Goal: Transaction & Acquisition: Purchase product/service

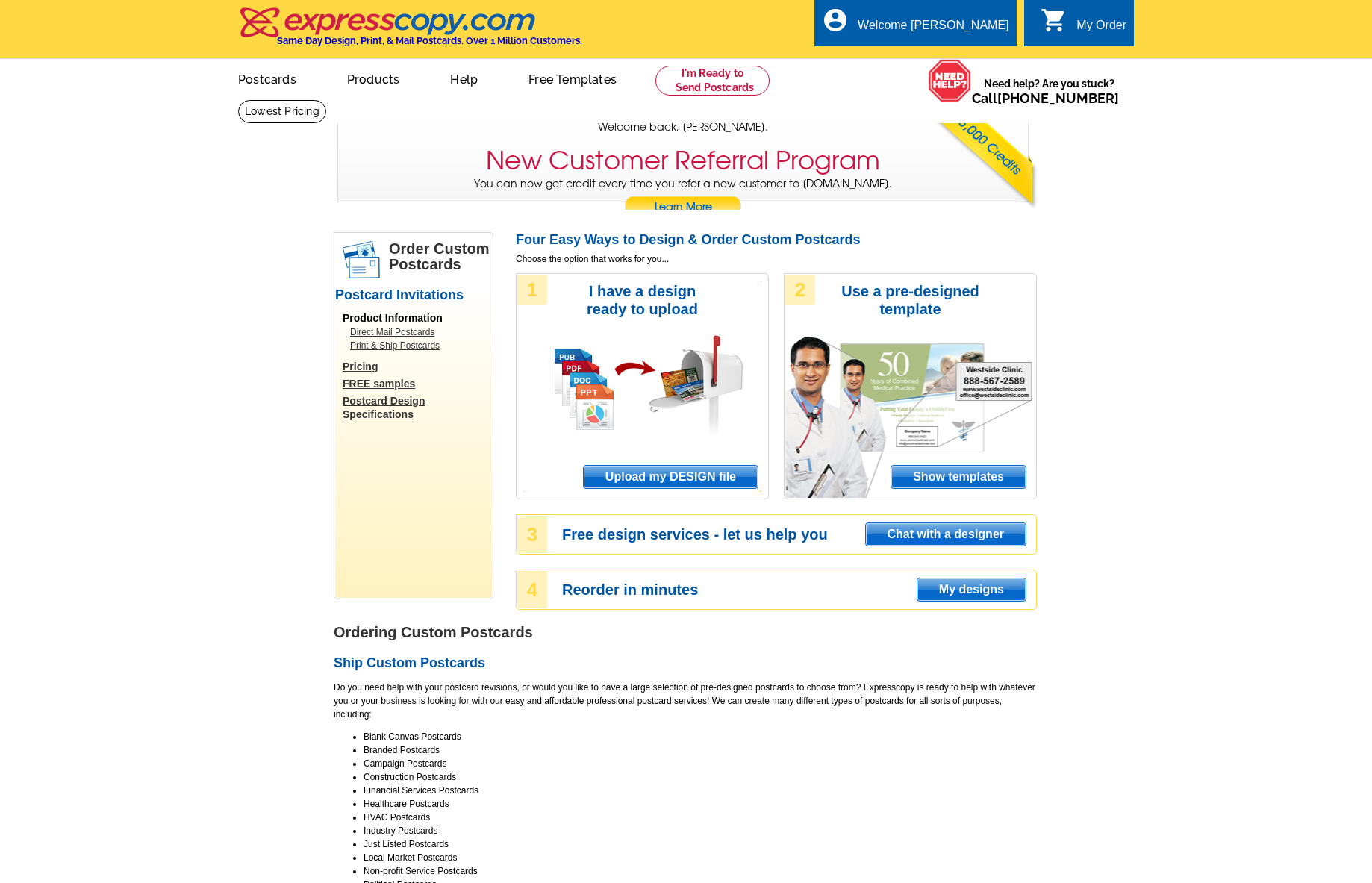
drag, startPoint x: 687, startPoint y: 483, endPoint x: 778, endPoint y: 381, distance: 136.7
click at [688, 483] on span "Upload my DESIGN file" at bounding box center [671, 476] width 174 height 22
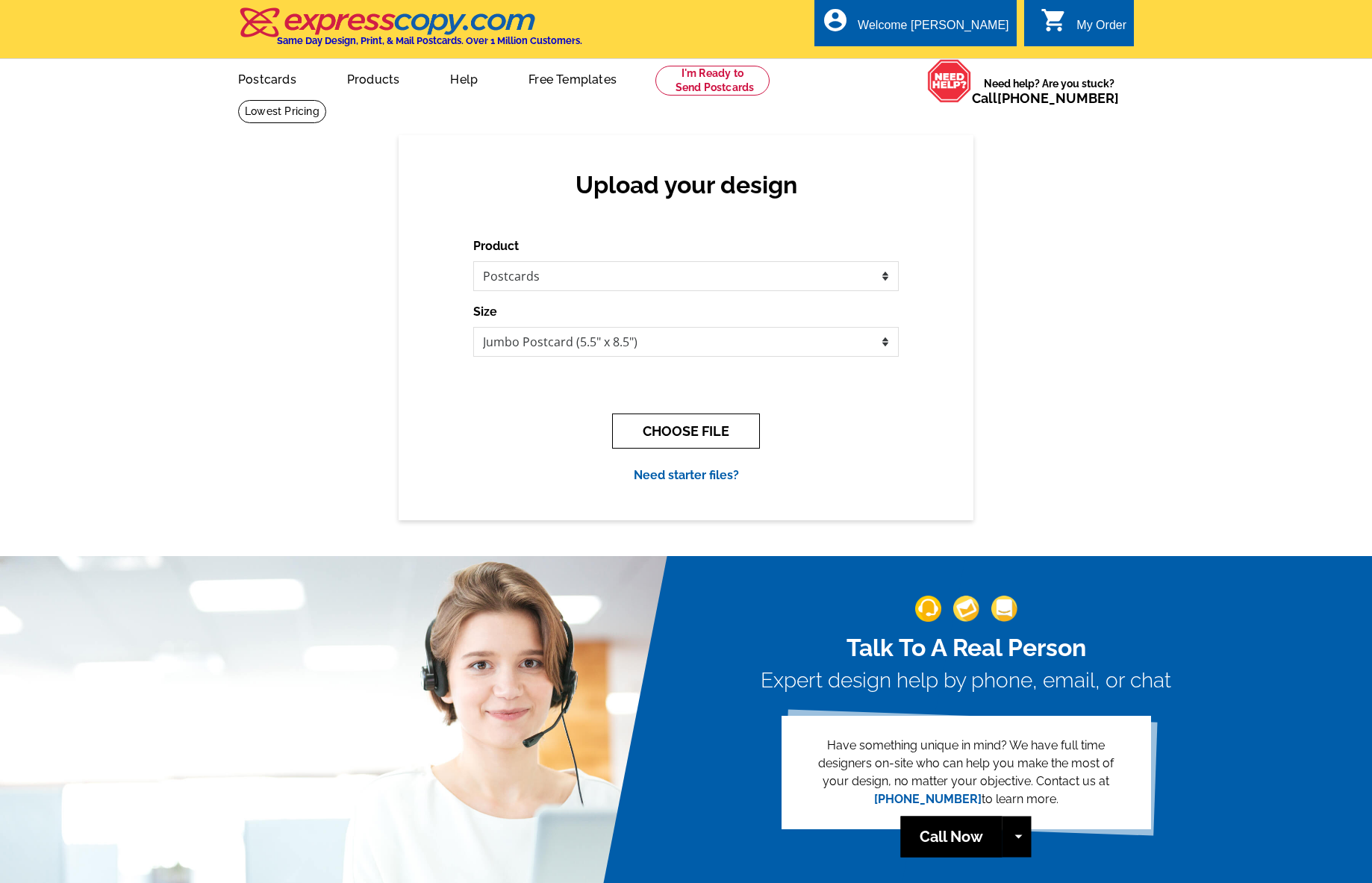
click at [687, 432] on button "CHOOSE FILE" at bounding box center [686, 431] width 148 height 35
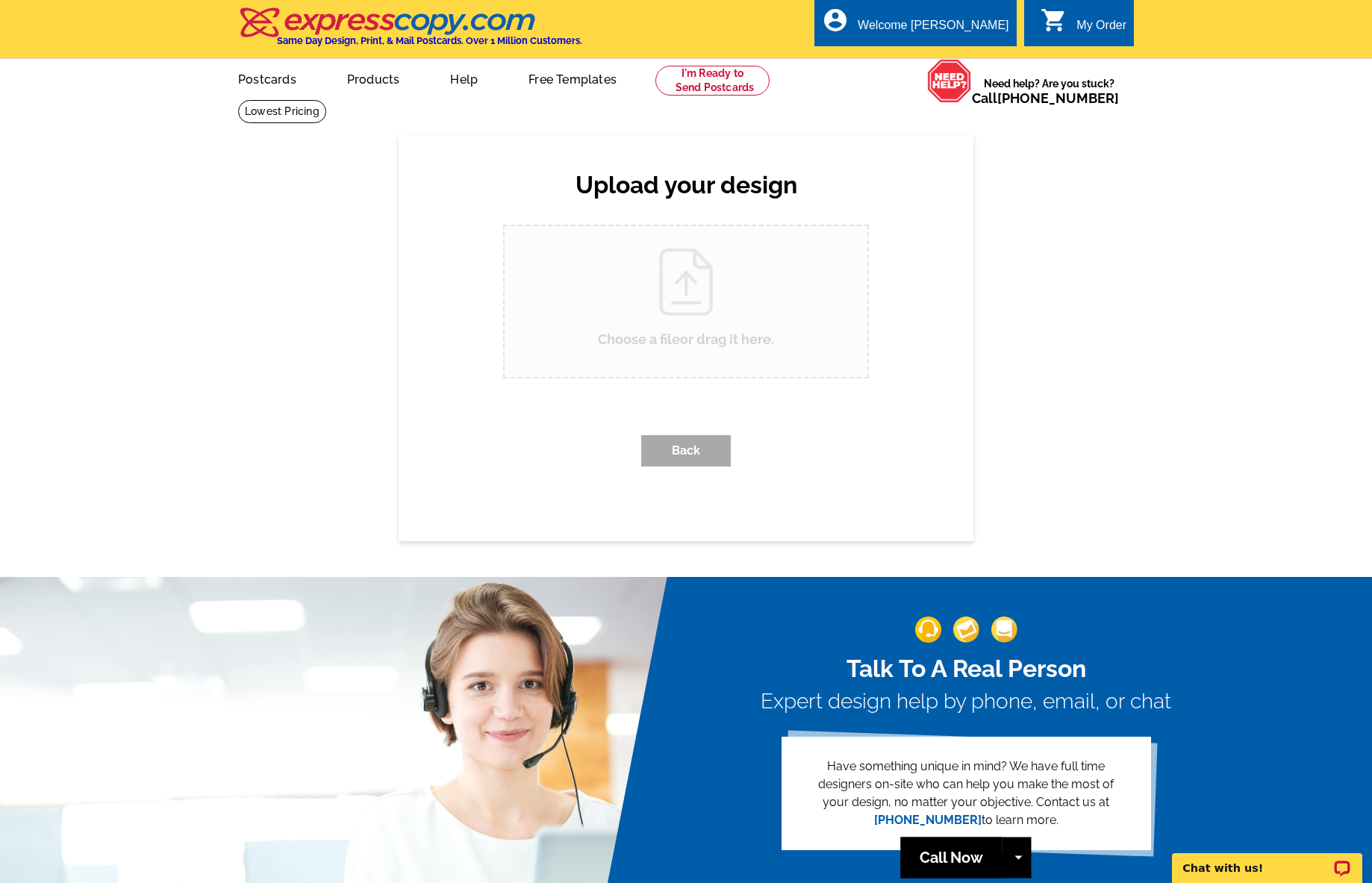
click at [674, 284] on input "Choose a file or drag it here ." at bounding box center [686, 301] width 363 height 151
type input "C:\fakepath\Postcard_Victor Ahdieh_Just Listed_17034 Carolina Pine Row_Sept 202…"
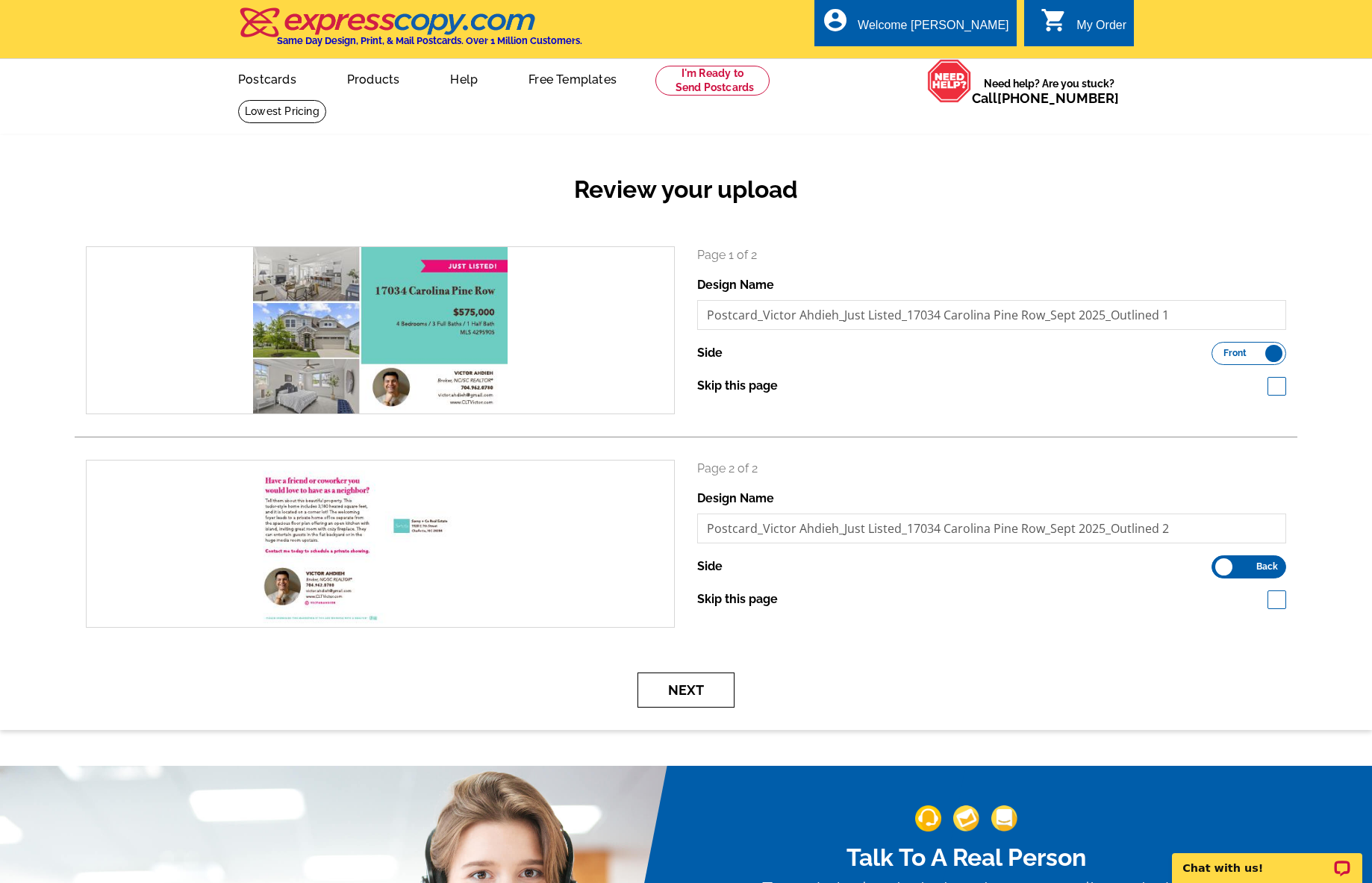
click at [698, 700] on button "Next" at bounding box center [686, 689] width 97 height 35
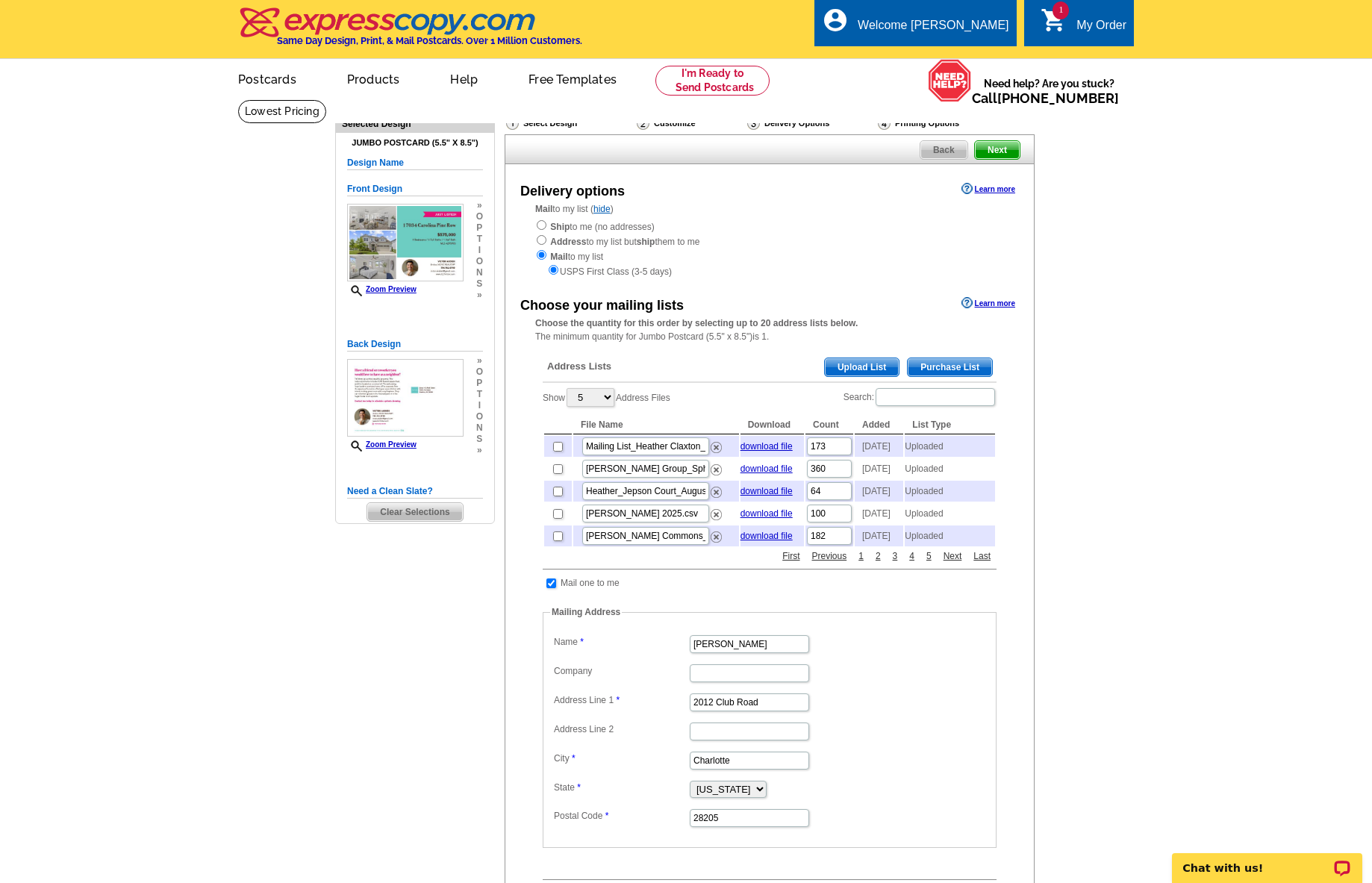
click at [855, 373] on span "Upload List" at bounding box center [862, 367] width 73 height 18
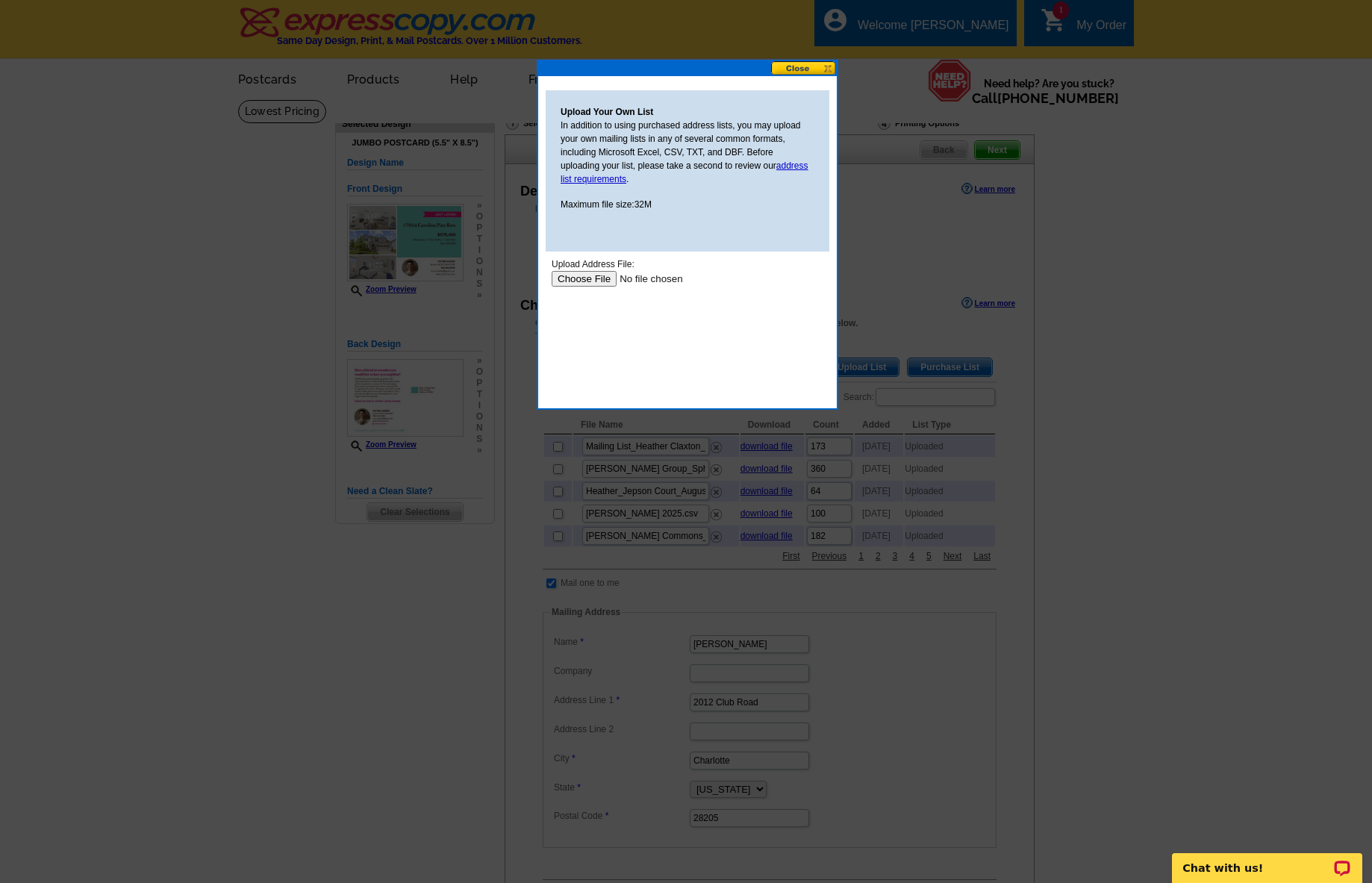
click at [579, 278] on input "file" at bounding box center [646, 278] width 189 height 15
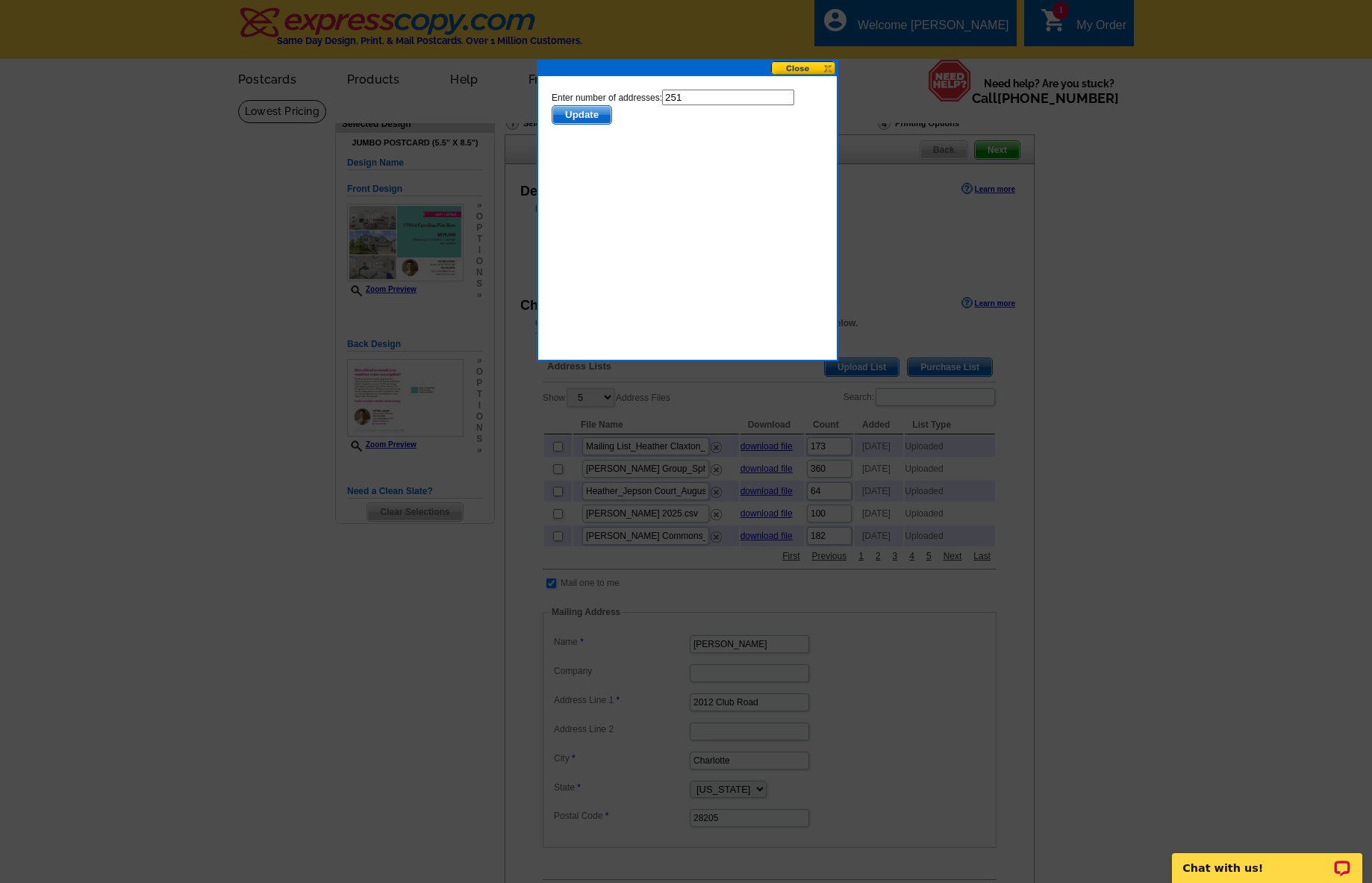
click at [588, 110] on span "Update" at bounding box center [582, 114] width 59 height 18
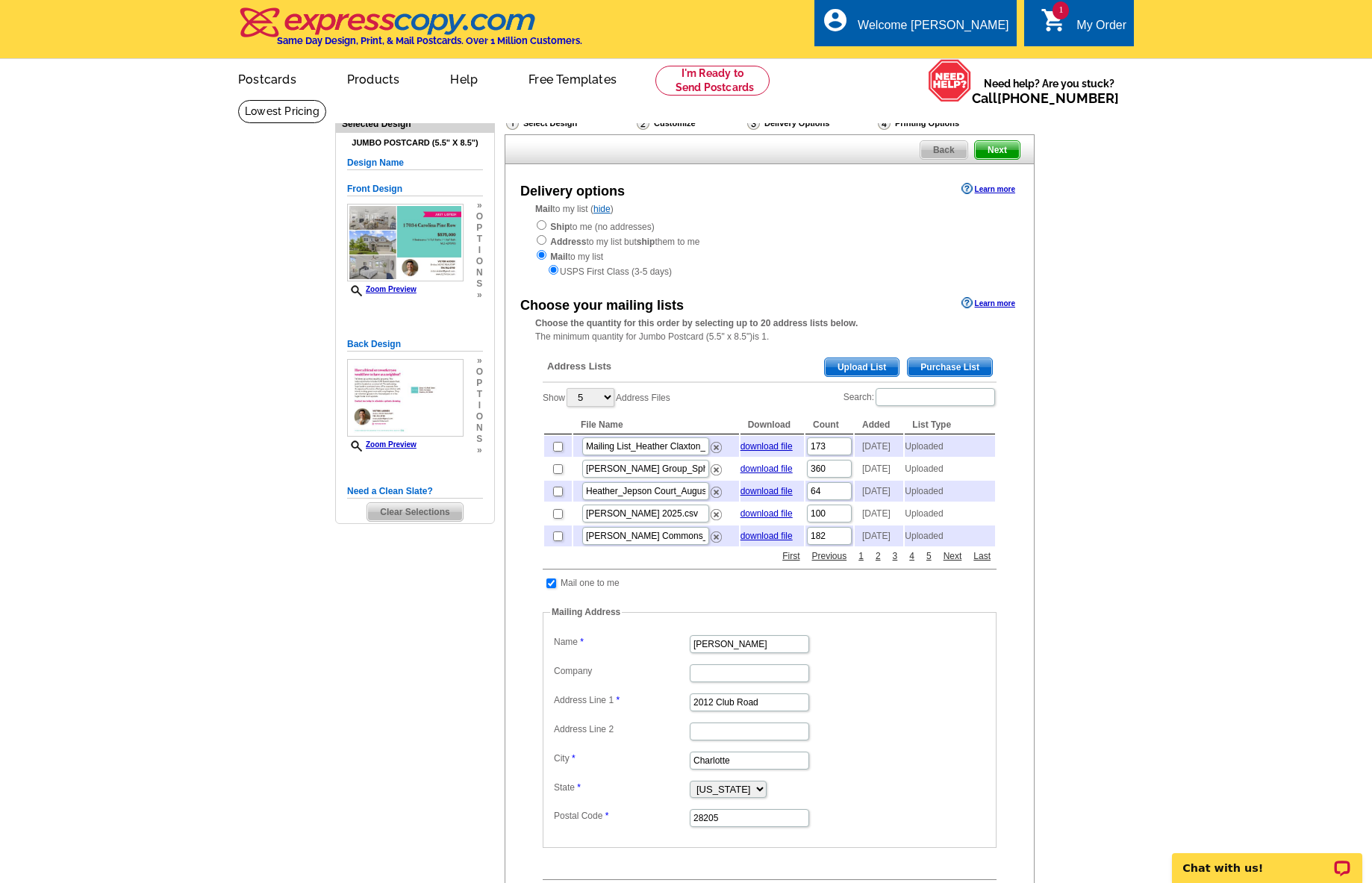
scroll to position [292, 0]
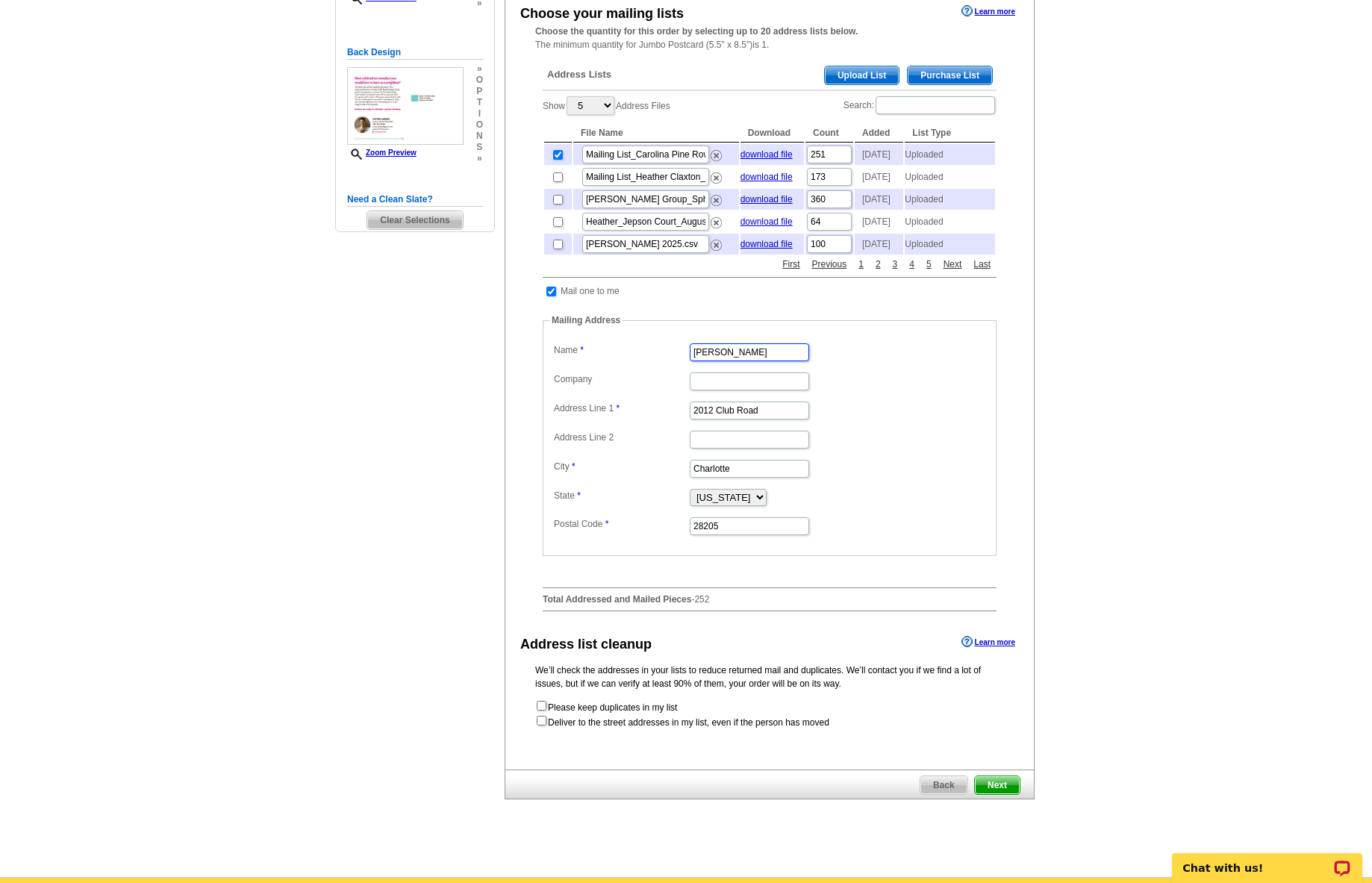
drag, startPoint x: 651, startPoint y: 382, endPoint x: 641, endPoint y: 382, distance: 10.0
click at [641, 382] on dl "Label Mail-To-Me Name [PERSON_NAME] Company Address Line 1 2012 Club Road Addre…" at bounding box center [770, 438] width 439 height 197
type input "t"
type input "[PERSON_NAME]"
drag, startPoint x: 714, startPoint y: 442, endPoint x: 681, endPoint y: 441, distance: 33.0
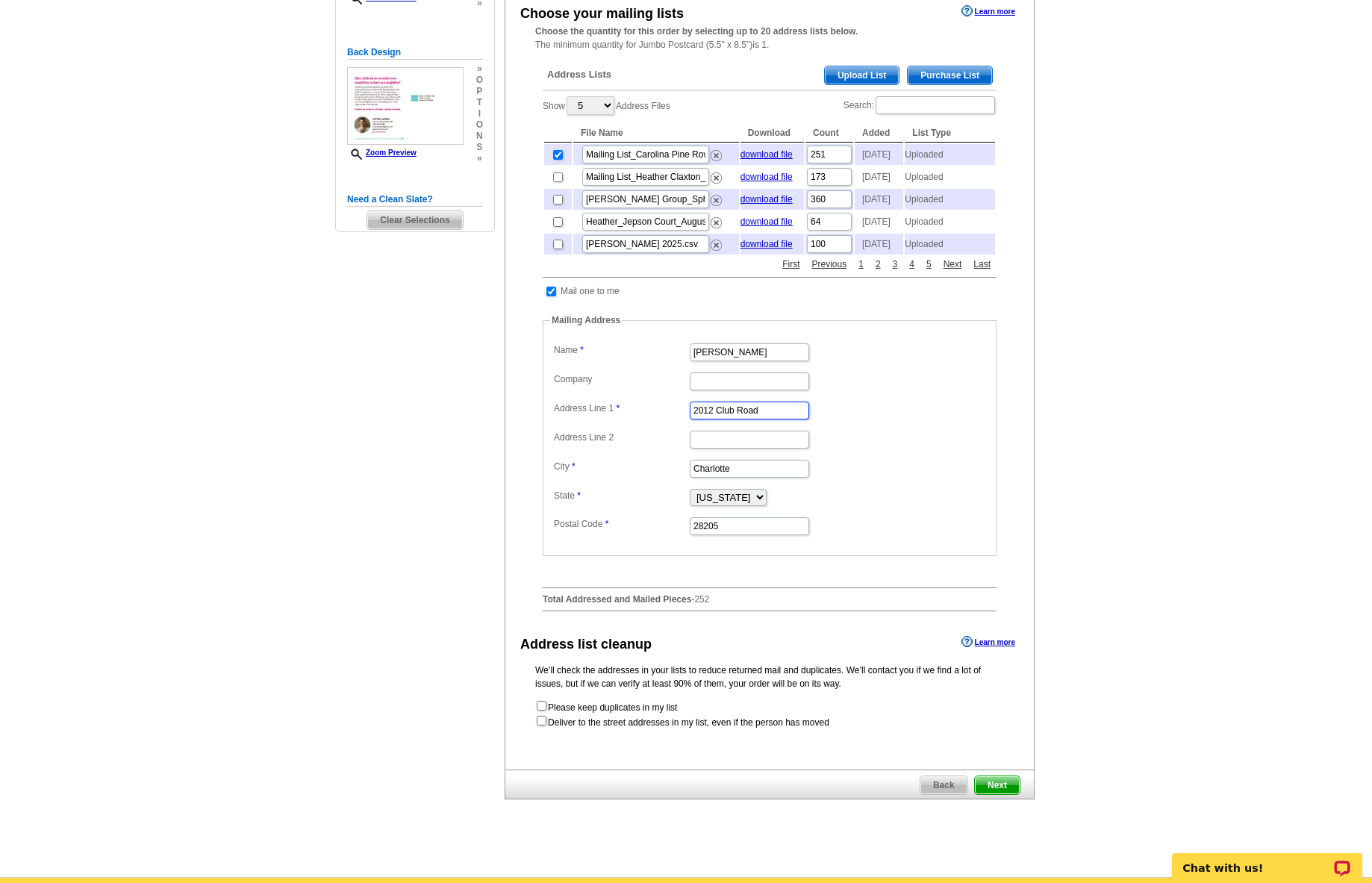
click at [680, 442] on dl "Label Mail-To-Me Name Stevie Thomas Company Address Line 1 2012 Club Road Addre…" at bounding box center [770, 438] width 439 height 197
type input "1918 Club Road"
click at [1000, 794] on span "Next" at bounding box center [997, 785] width 45 height 18
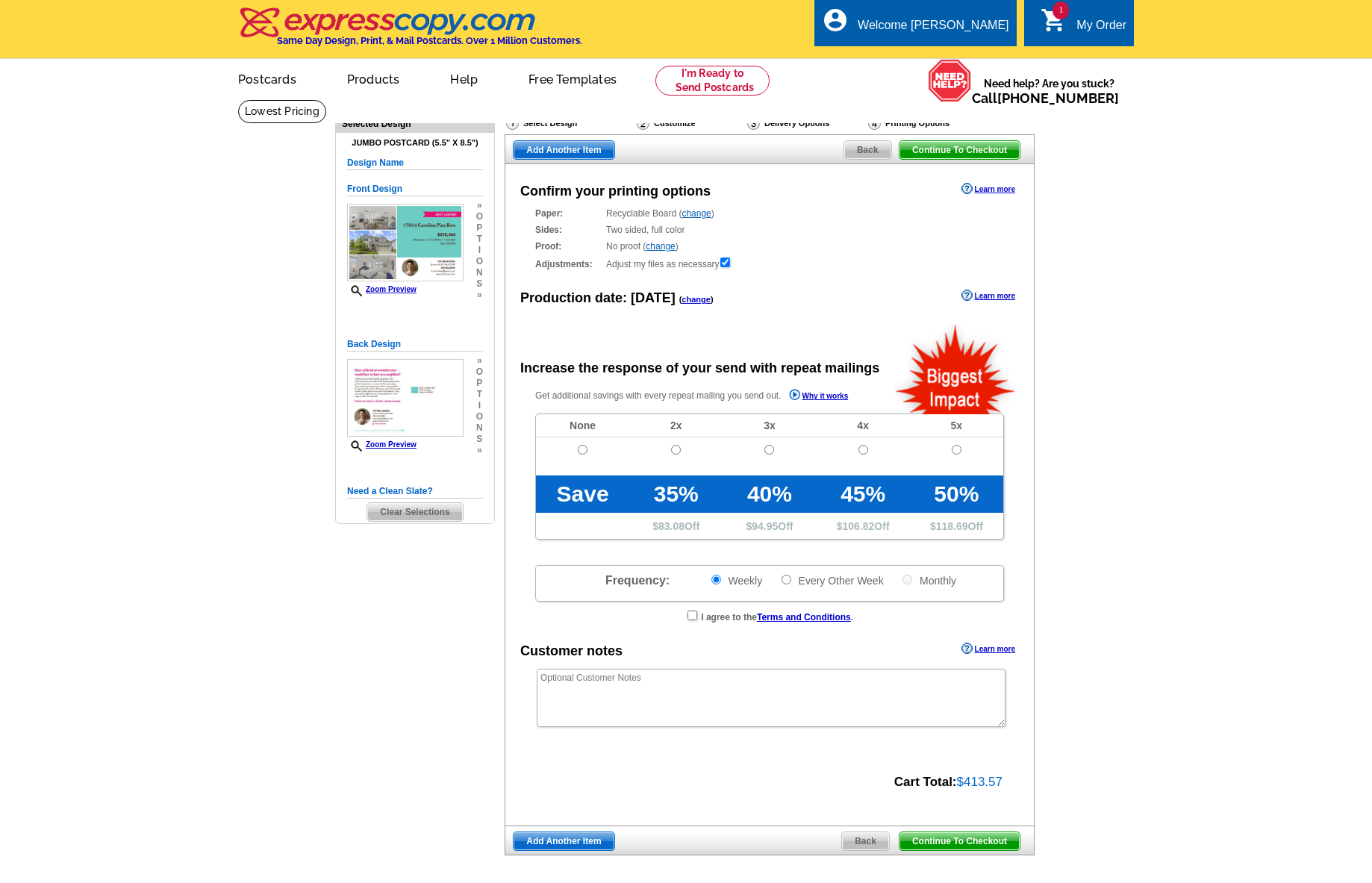
radio input "false"
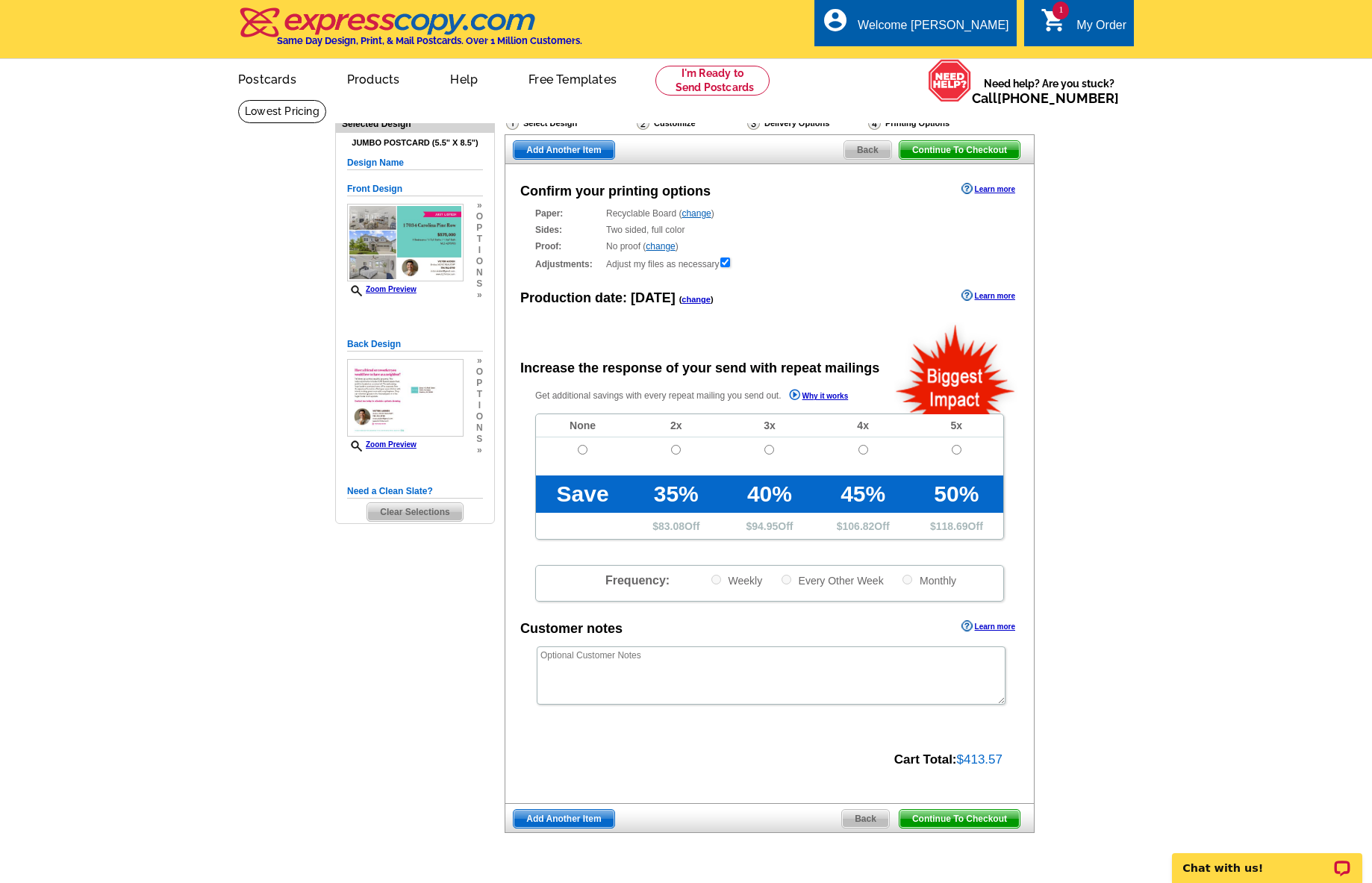
click at [586, 461] on span at bounding box center [583, 466] width 94 height 17
click at [584, 451] on input "radio" at bounding box center [583, 449] width 10 height 10
radio input "true"
click at [969, 822] on span "Continue To Checkout" at bounding box center [960, 818] width 120 height 18
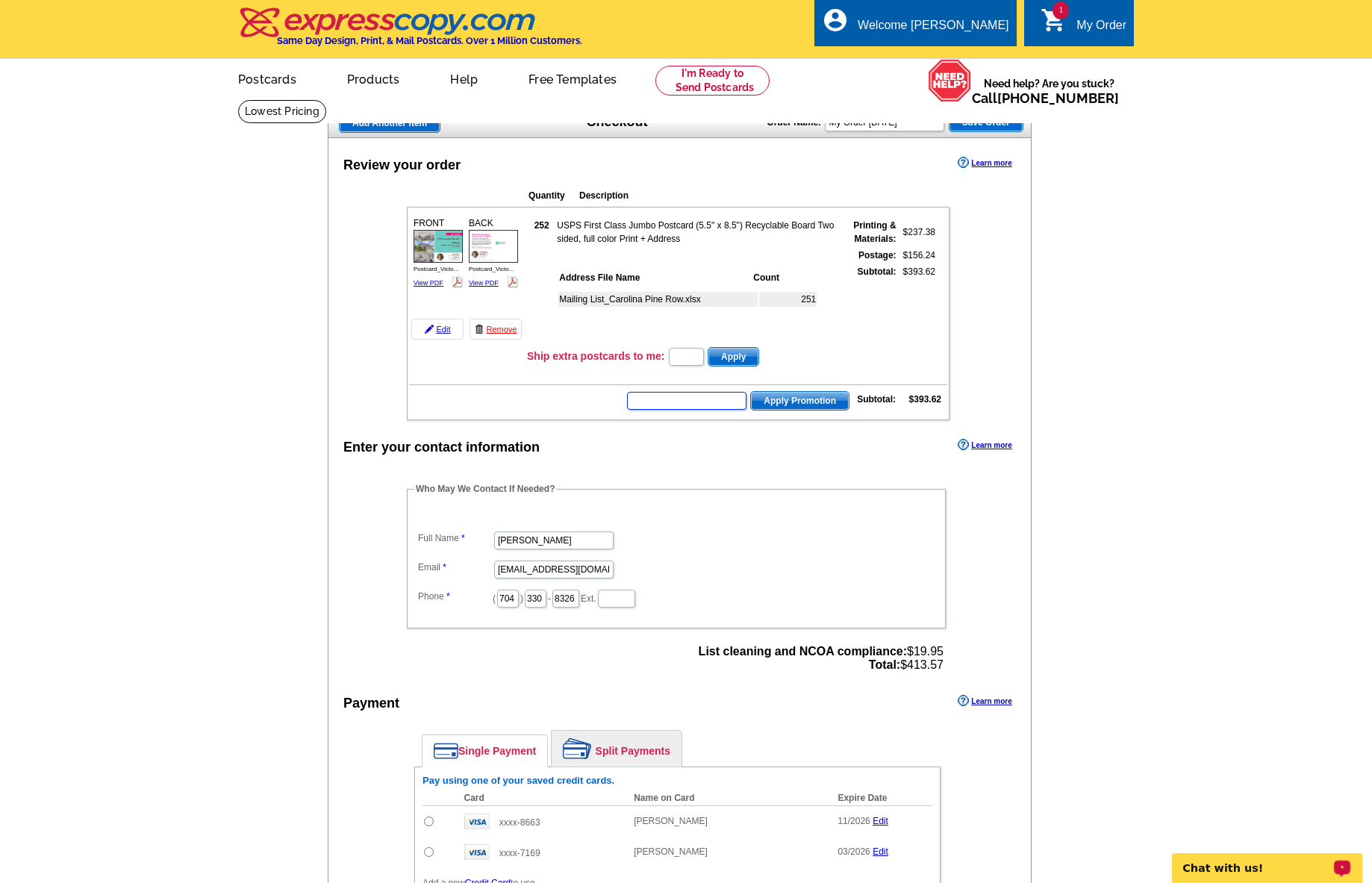
click at [721, 399] on input "text" at bounding box center [686, 400] width 119 height 18
paste input "CHAT20"
type input "CHAT20"
drag, startPoint x: 798, startPoint y: 400, endPoint x: 817, endPoint y: 426, distance: 32.2
click at [798, 400] on span "Apply Promotion" at bounding box center [800, 400] width 98 height 18
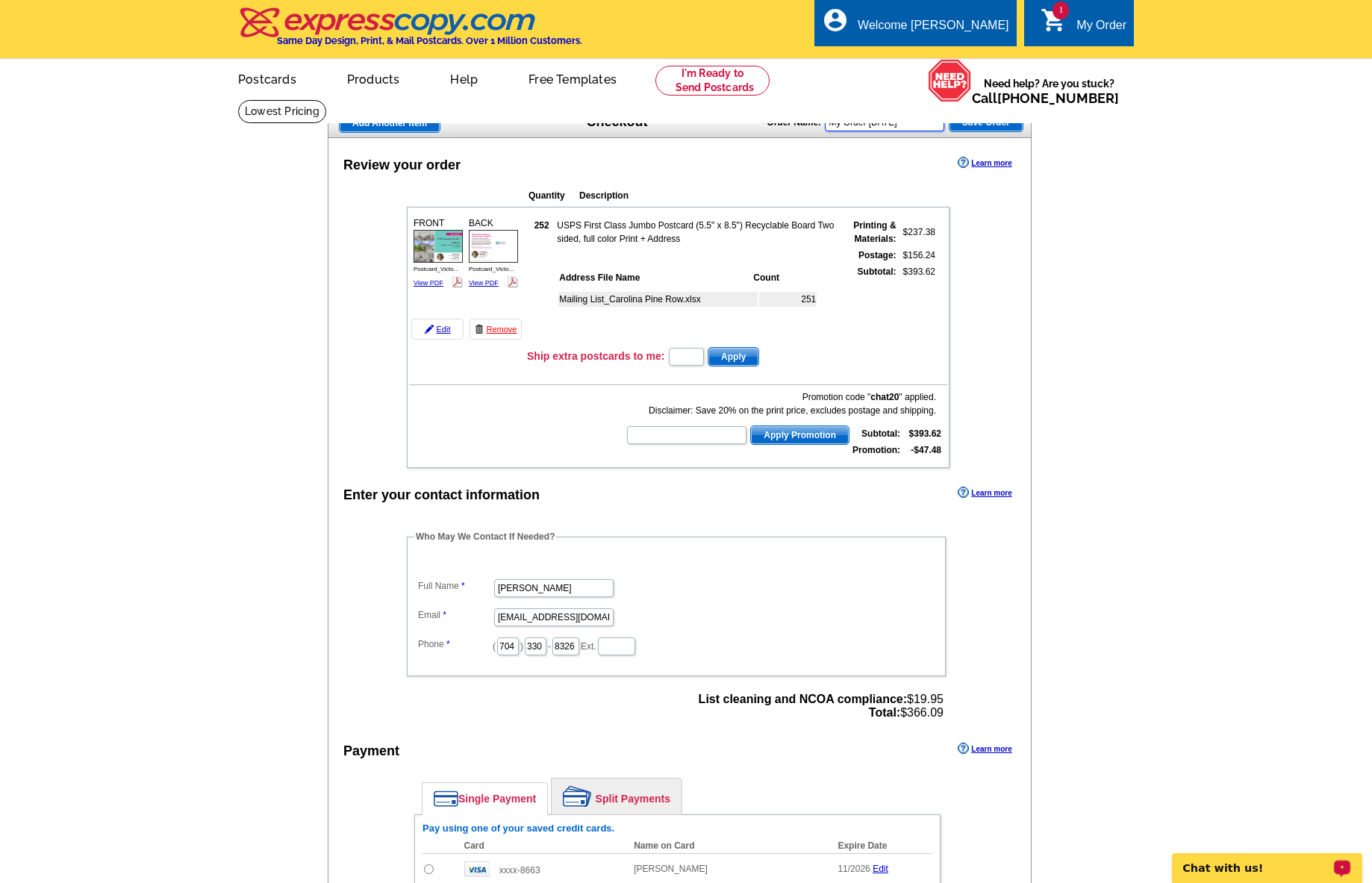
drag, startPoint x: 938, startPoint y: 121, endPoint x: 767, endPoint y: 133, distance: 171.4
click at [767, 133] on div "Add Another Item Checkout Order Name: My Order [DATE] Save Order" at bounding box center [680, 122] width 704 height 30
drag, startPoint x: 936, startPoint y: 122, endPoint x: 855, endPoint y: 122, distance: 81.0
click at [855, 122] on input "My Order [DATE]" at bounding box center [884, 122] width 119 height 18
type input "M"
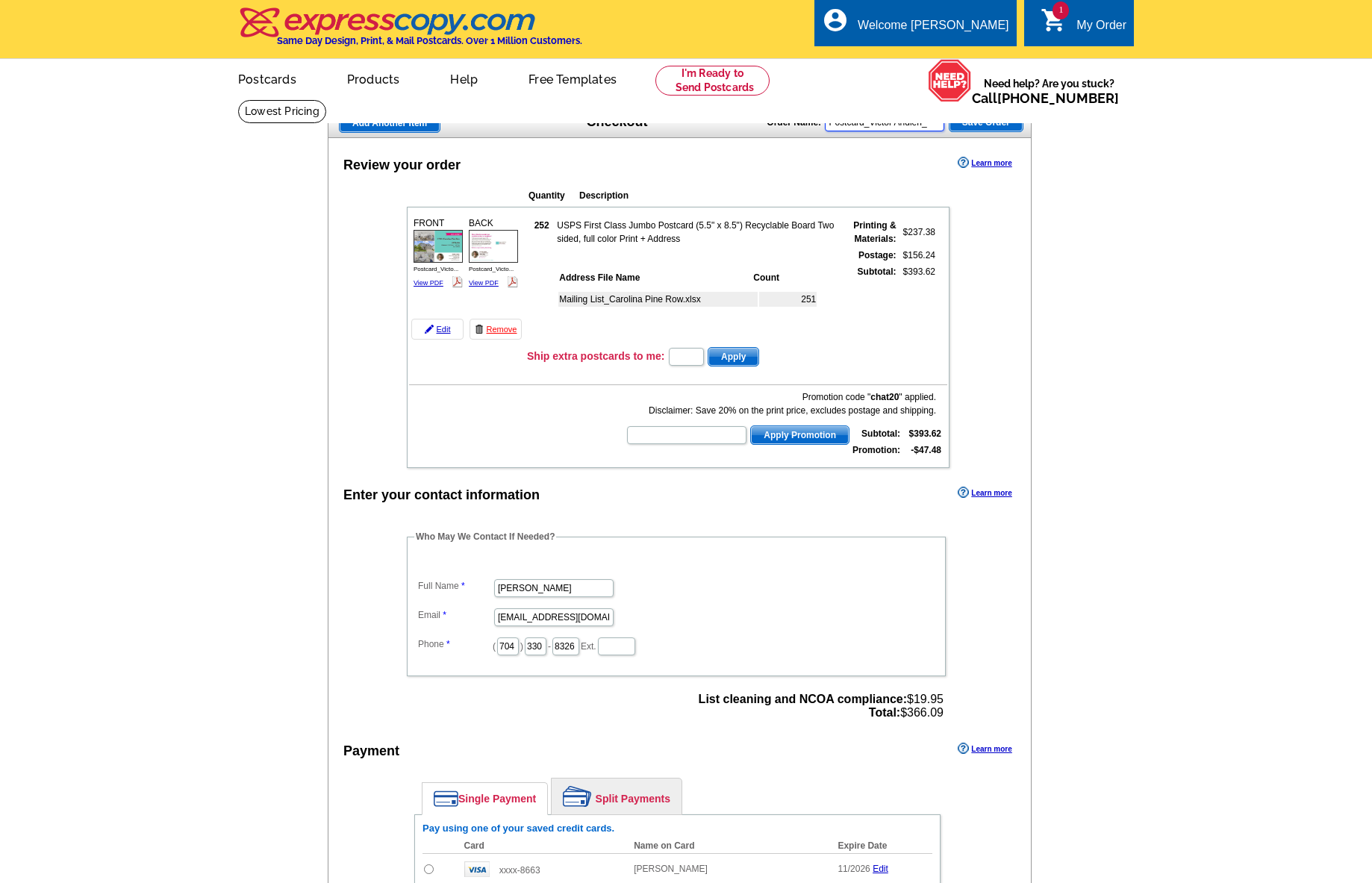
scroll to position [0, 5]
drag, startPoint x: 913, startPoint y: 122, endPoint x: 928, endPoint y: 121, distance: 15.0
click at [949, 122] on div "Order Name: [PERSON_NAME] Save Order" at bounding box center [895, 120] width 256 height 24
click at [931, 120] on input "Postcard_Victor Ahdieh_" at bounding box center [884, 122] width 119 height 18
click at [943, 122] on input "Postcard_Victor Ahdieh_" at bounding box center [884, 122] width 119 height 18
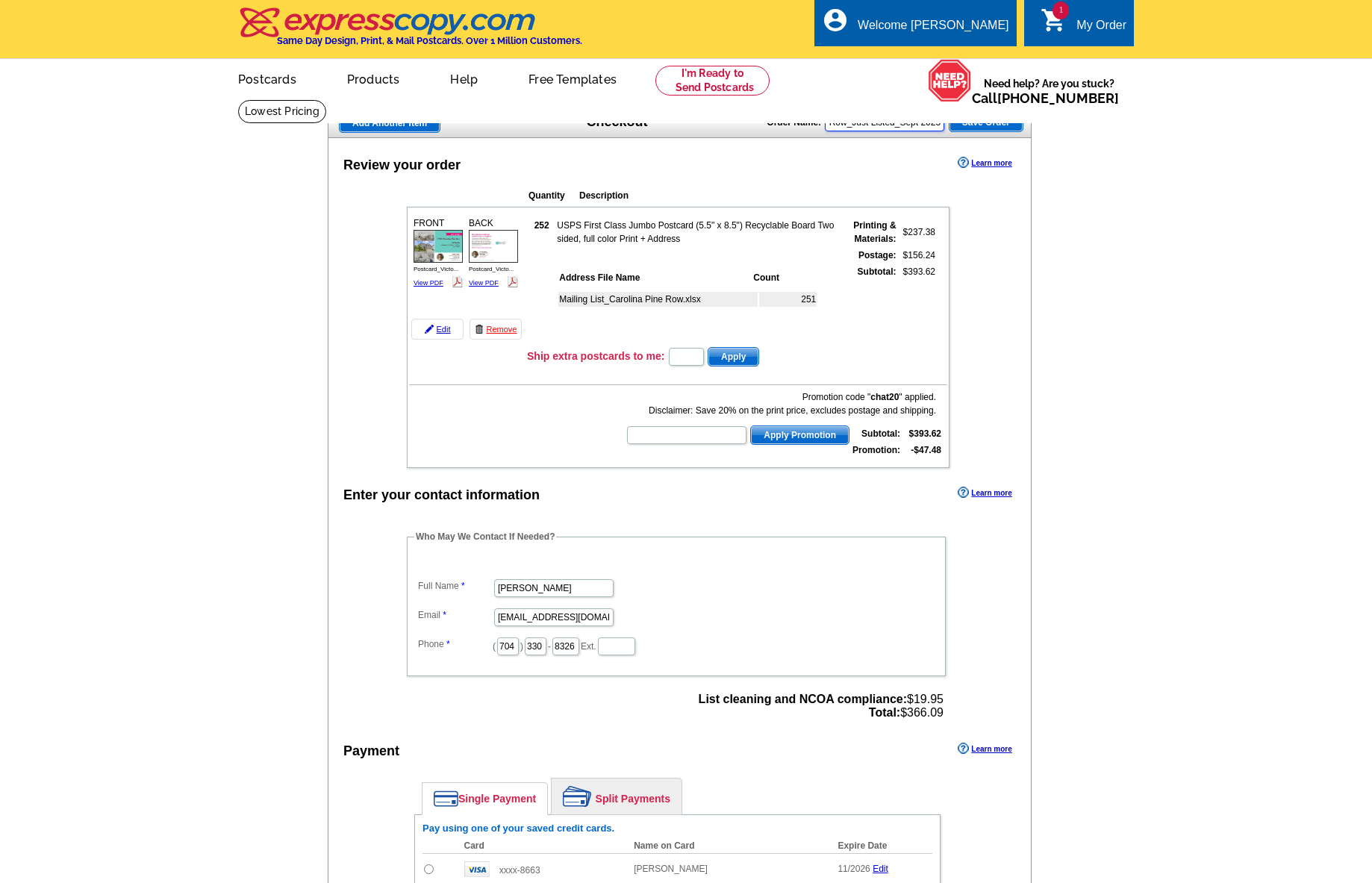
scroll to position [0, 199]
type input "Postcard_Victor Ahdieh_17034 Carolina Pine Row_Just Listed_Sept 2025"
click at [986, 127] on span "Save Order" at bounding box center [986, 122] width 73 height 18
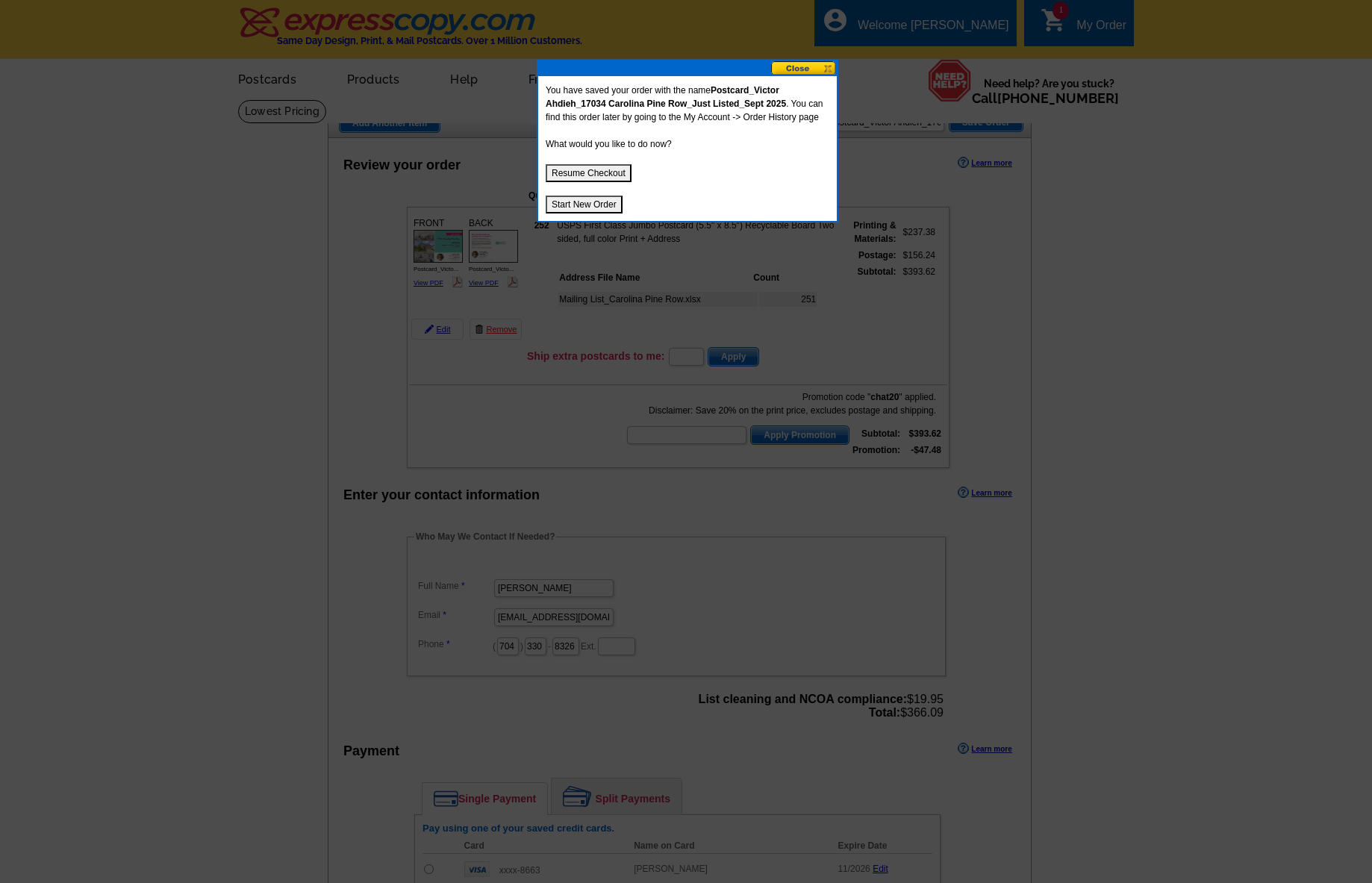
click at [589, 176] on button "Resume Checkout" at bounding box center [589, 173] width 86 height 18
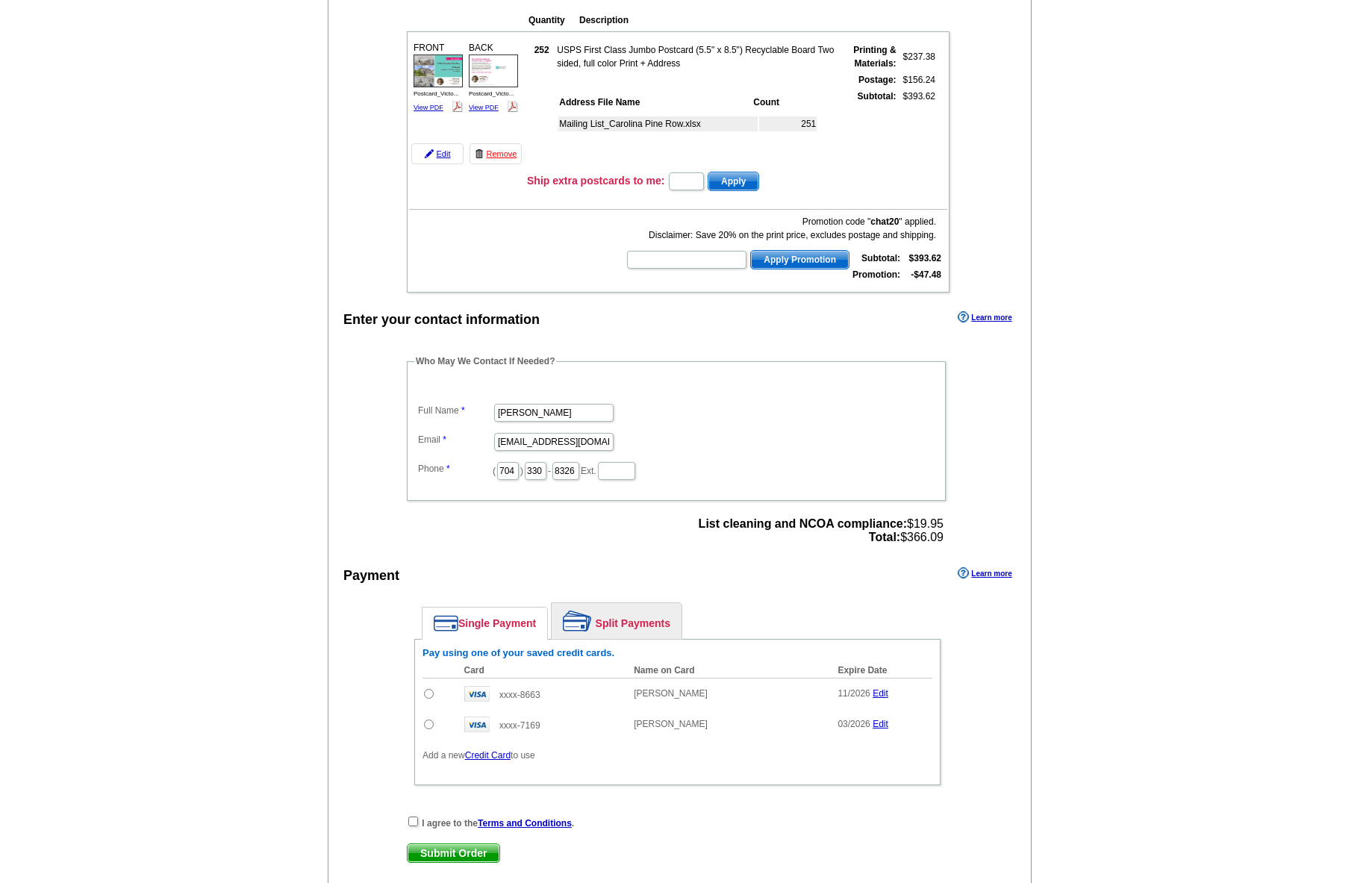
scroll to position [283, 0]
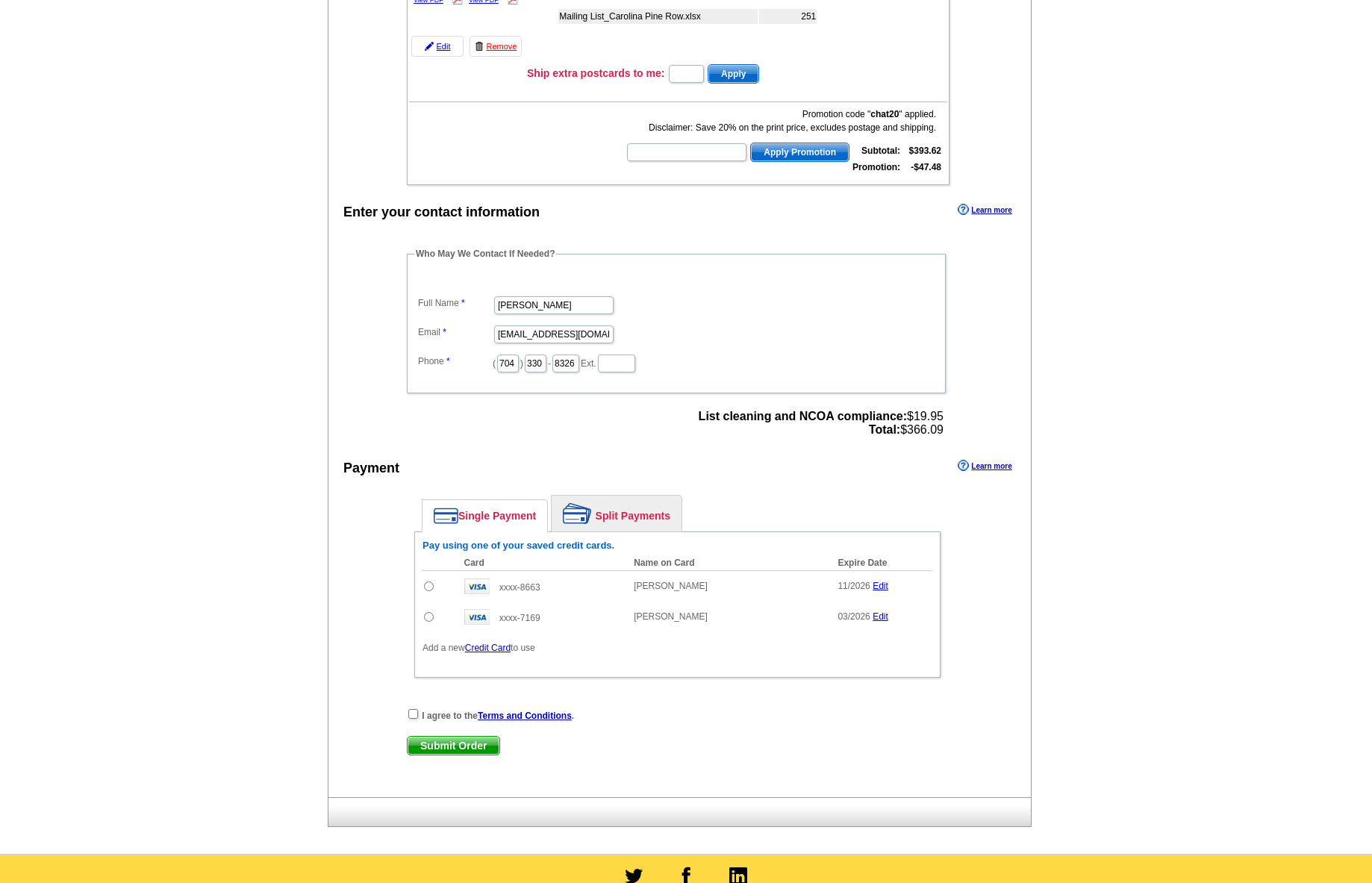
drag, startPoint x: 431, startPoint y: 586, endPoint x: 427, endPoint y: 673, distance: 87.1
click at [431, 586] on input "radio" at bounding box center [428, 586] width 10 height 10
radio input "true"
click at [411, 715] on input "checkbox" at bounding box center [413, 713] width 10 height 10
checkbox input "true"
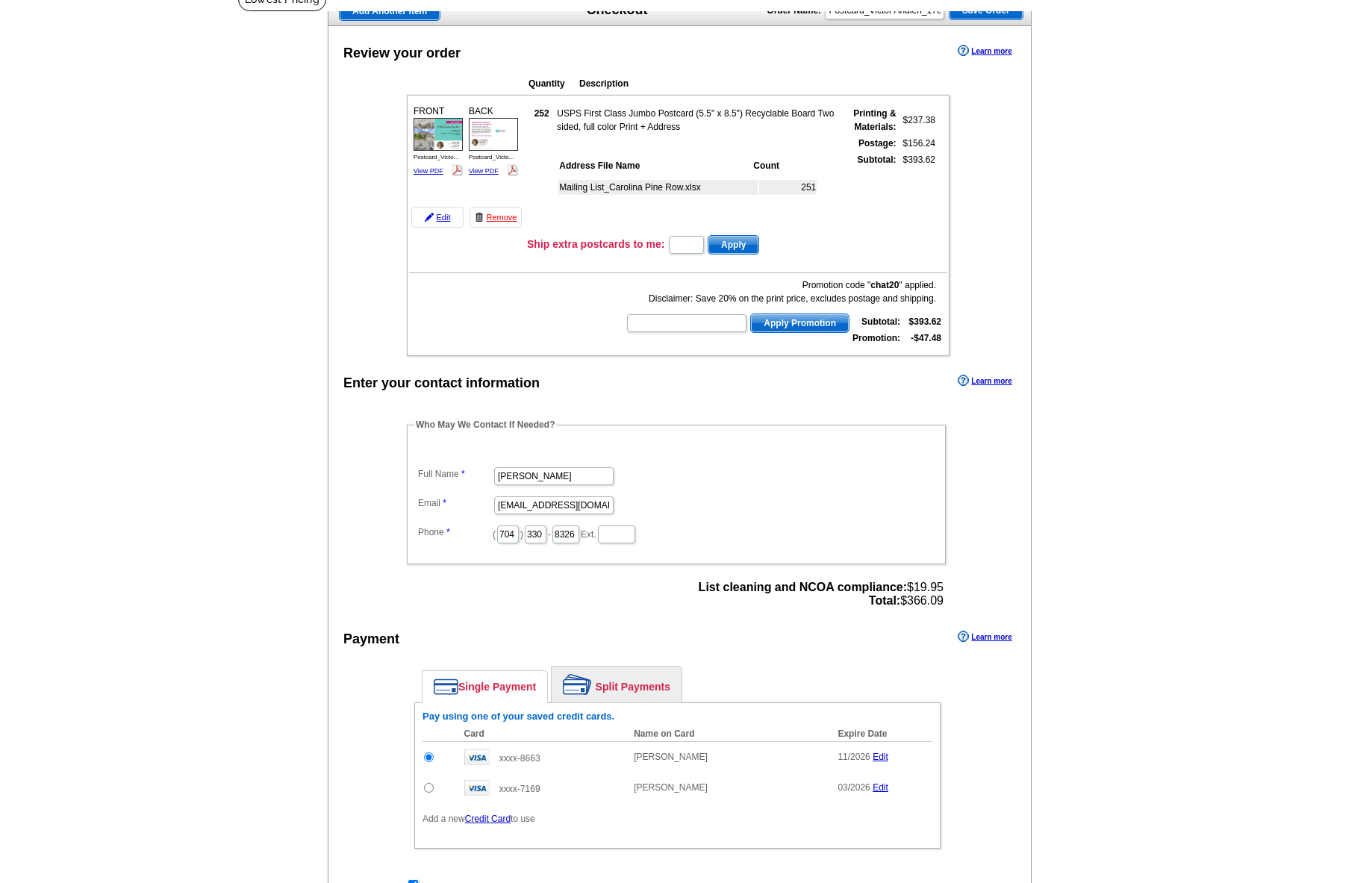
scroll to position [0, 0]
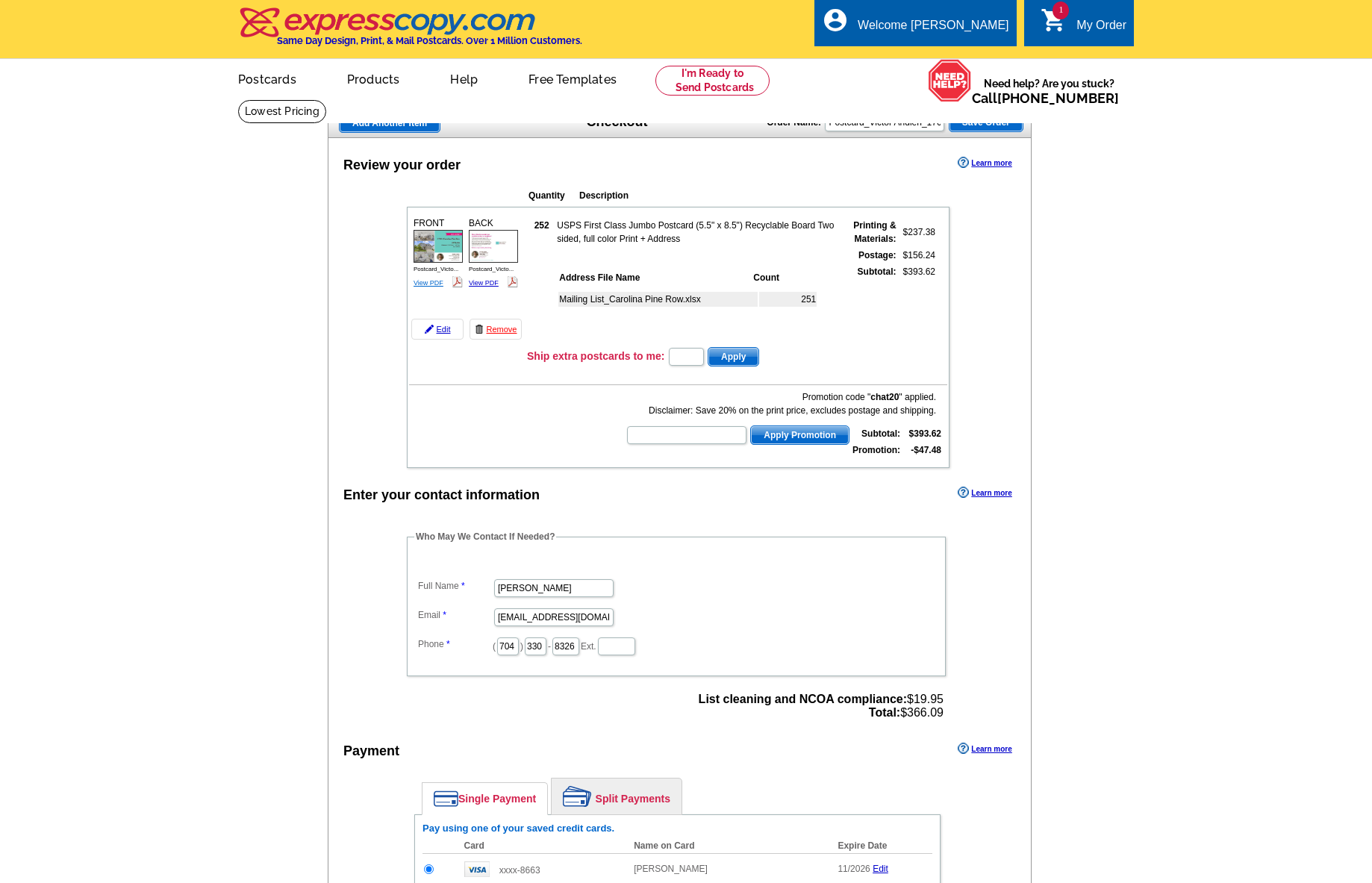
click at [428, 283] on link "View PDF" at bounding box center [428, 283] width 30 height 8
click at [486, 280] on link "View PDF" at bounding box center [483, 283] width 30 height 8
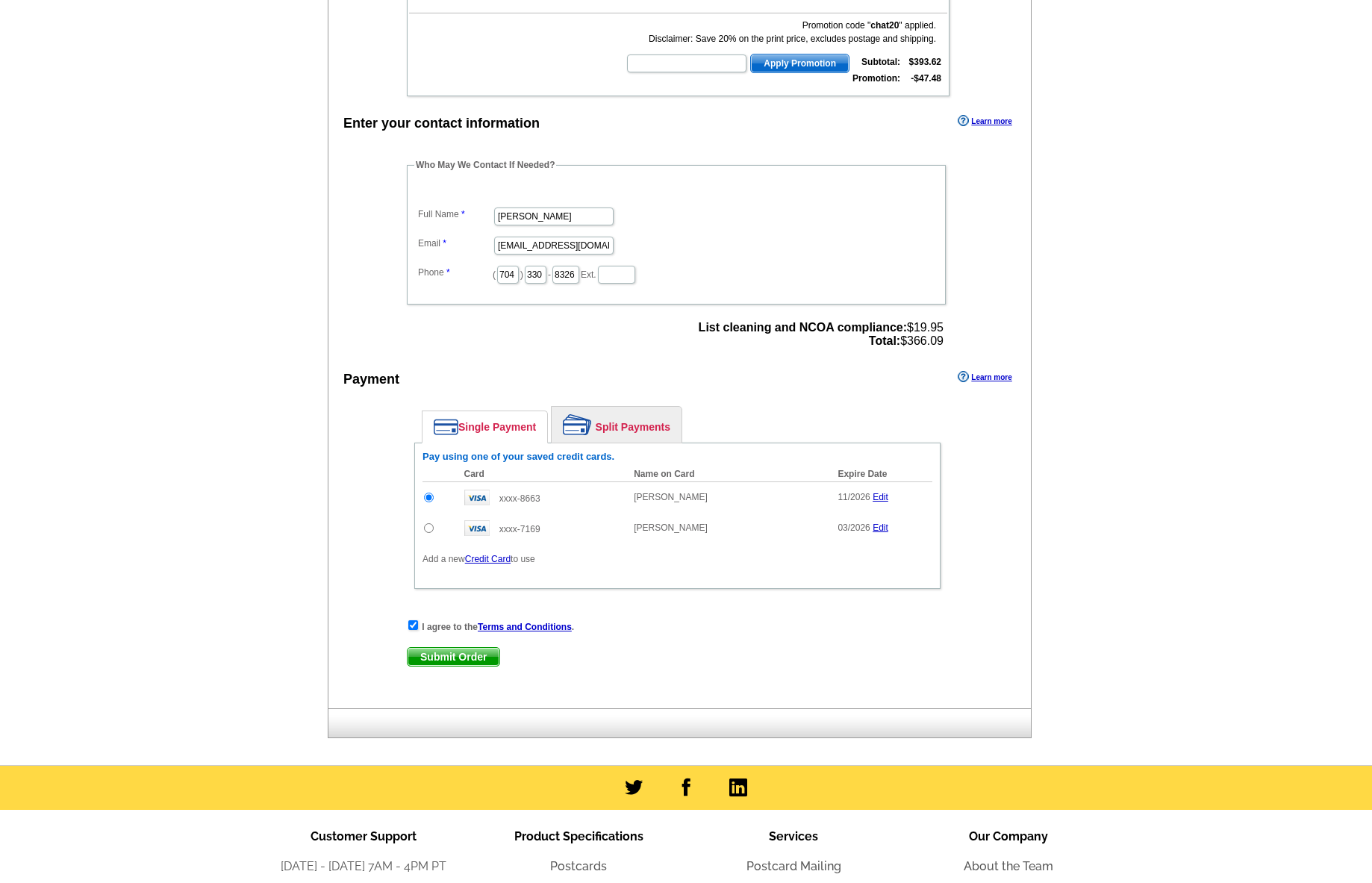
scroll to position [571, 0]
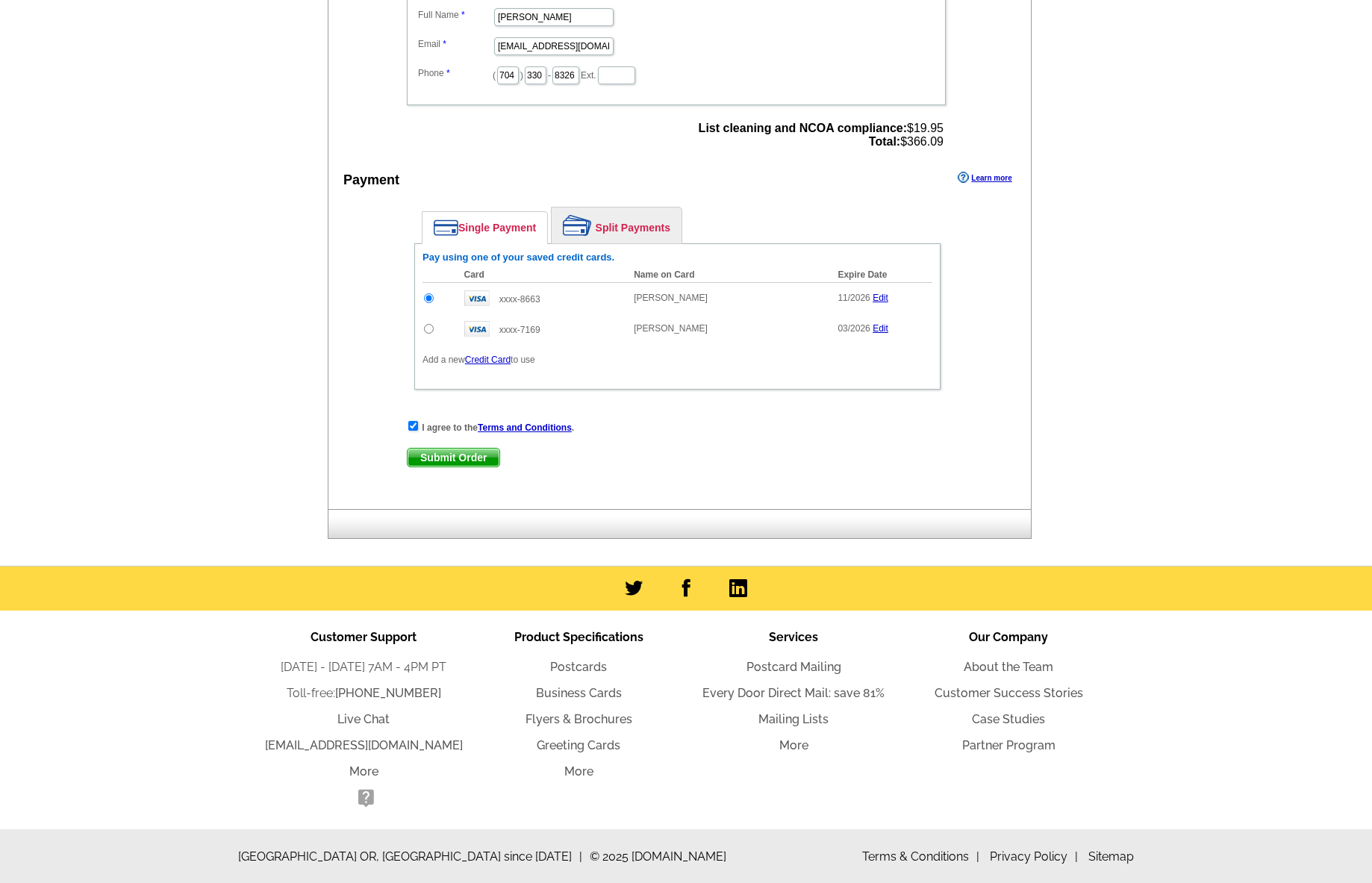
click at [439, 451] on span "Submit Order" at bounding box center [453, 457] width 92 height 18
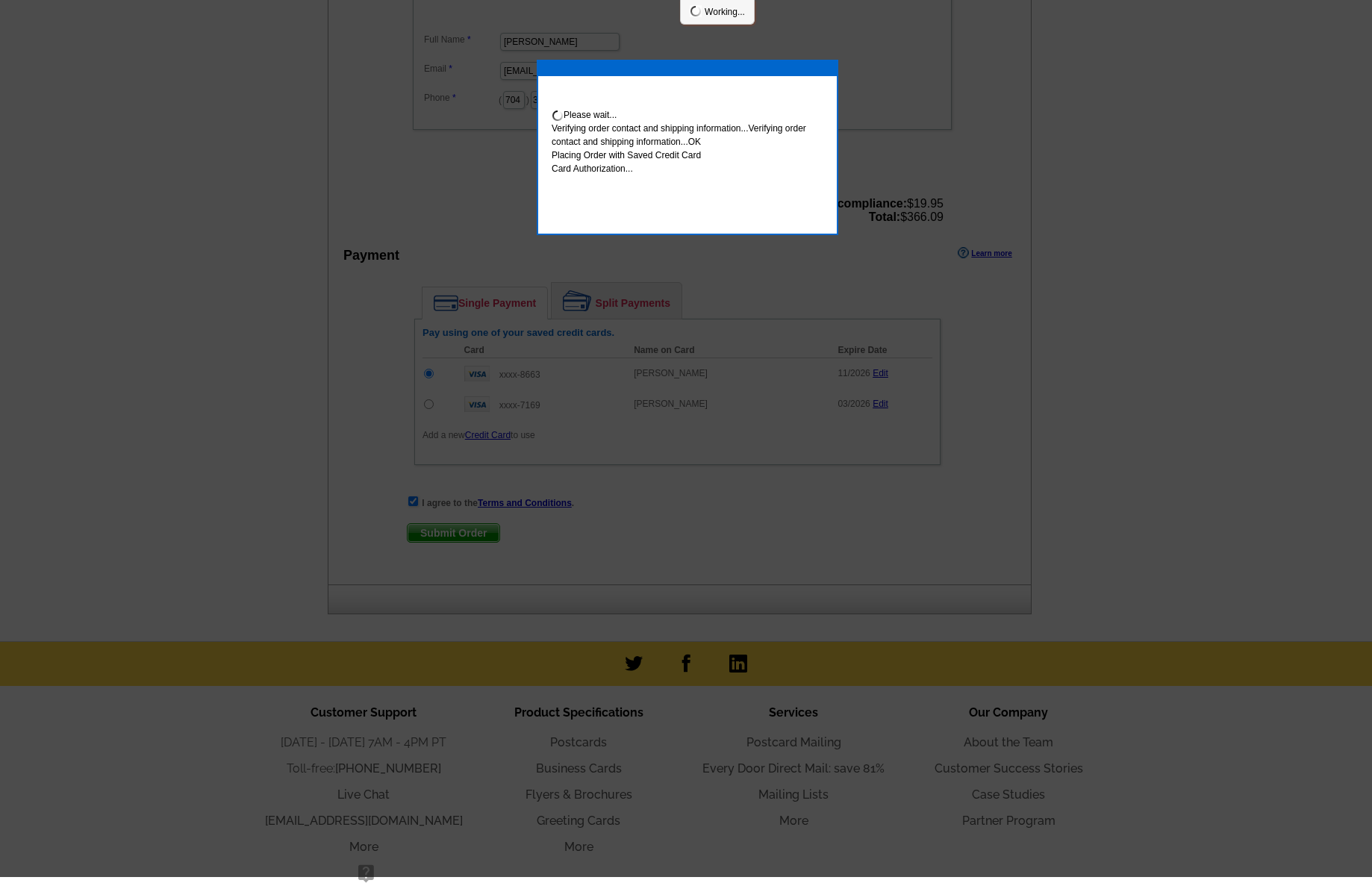
scroll to position [565, 0]
